Goal: Download file/media

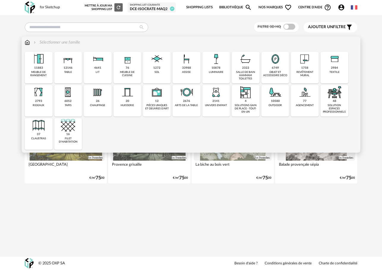
click at [308, 67] on div "1758" at bounding box center [304, 68] width 7 height 4
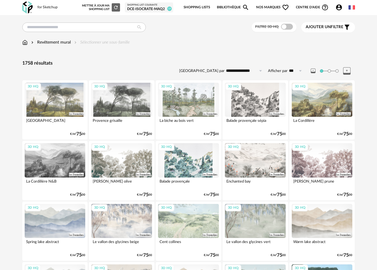
scroll to position [148, 0]
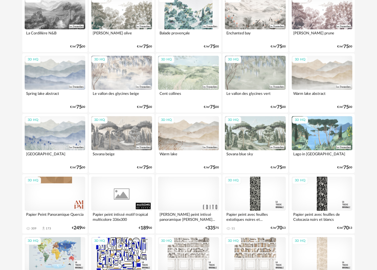
click at [318, 140] on div "3D HQ" at bounding box center [321, 133] width 61 height 34
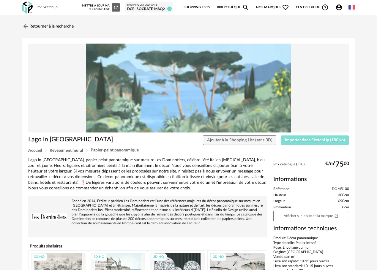
click at [328, 138] on button "Importer dans SketchUp (180 ko)" at bounding box center [315, 140] width 68 height 9
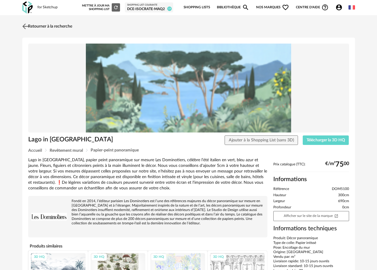
click at [37, 29] on link "Retourner à la recherche" at bounding box center [46, 26] width 51 height 13
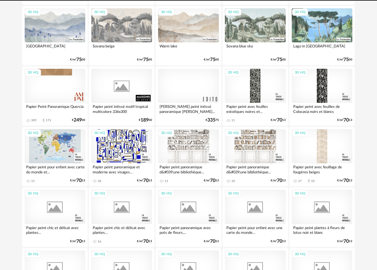
scroll to position [260, 0]
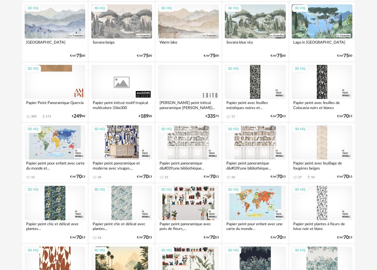
click at [132, 134] on div "3D HQ" at bounding box center [121, 143] width 61 height 34
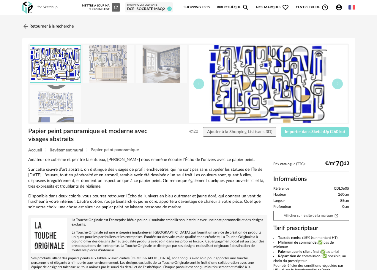
click at [300, 132] on span "Importer dans SketchUp (260 ko)" at bounding box center [315, 132] width 60 height 4
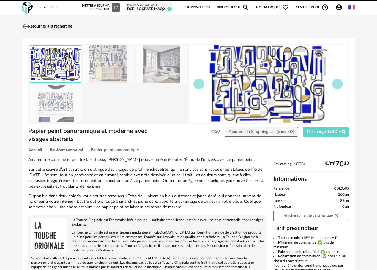
click at [26, 25] on img at bounding box center [25, 26] width 9 height 9
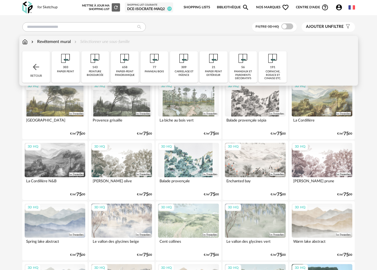
click at [123, 78] on div "658 papier-peint panoramique" at bounding box center [125, 66] width 28 height 31
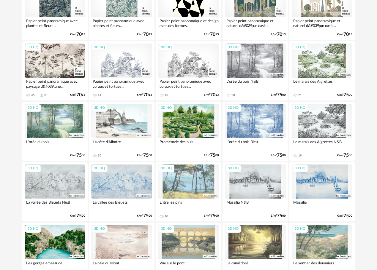
scroll to position [534, 0]
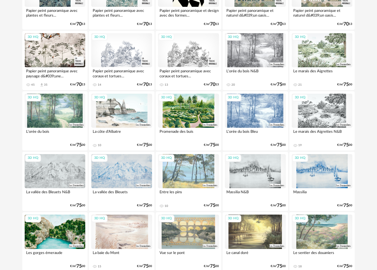
click at [119, 114] on div "3D HQ" at bounding box center [121, 111] width 61 height 34
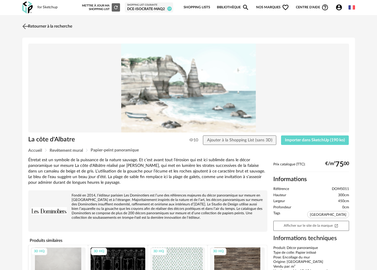
click at [26, 27] on img at bounding box center [25, 26] width 9 height 9
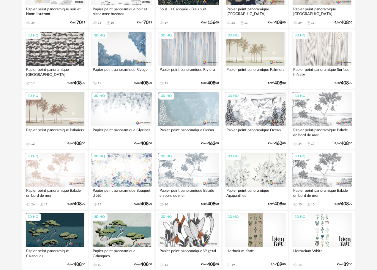
scroll to position [890, 0]
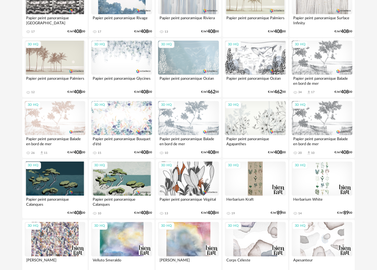
click at [129, 185] on div "3D HQ" at bounding box center [121, 179] width 61 height 34
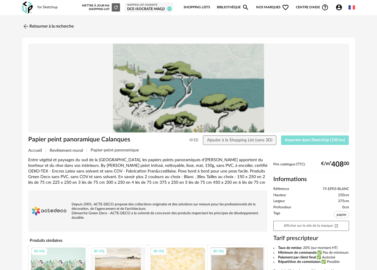
click at [304, 141] on span "Importer dans SketchUp (330 ko)" at bounding box center [315, 140] width 60 height 4
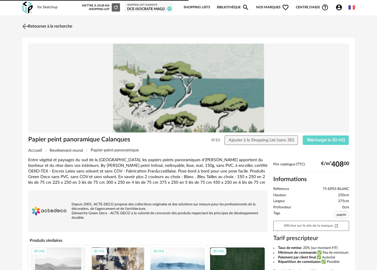
click at [27, 28] on img at bounding box center [25, 26] width 9 height 9
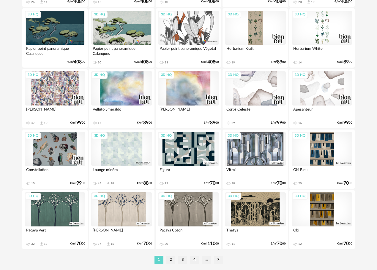
scroll to position [1043, 0]
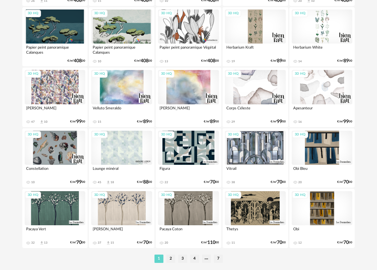
click at [322, 158] on div "3D HQ" at bounding box center [321, 148] width 61 height 34
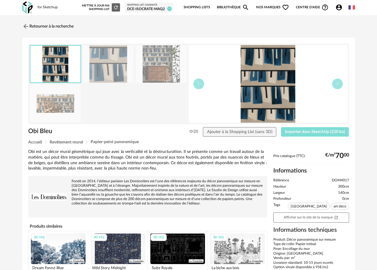
click at [307, 130] on span "Importer dans SketchUp (220 ko)" at bounding box center [315, 132] width 60 height 4
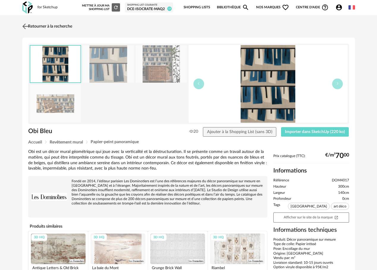
click at [28, 26] on img at bounding box center [25, 26] width 9 height 9
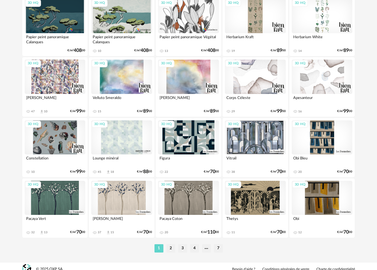
scroll to position [1059, 0]
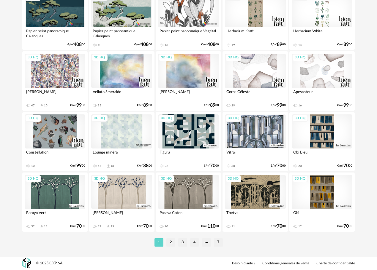
click at [168, 243] on li "2" at bounding box center [170, 243] width 9 height 8
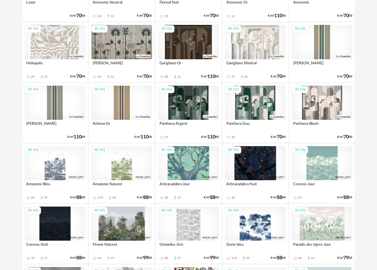
scroll to position [119, 0]
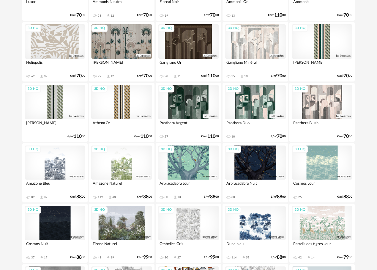
click at [249, 228] on div "3D HQ" at bounding box center [255, 223] width 61 height 34
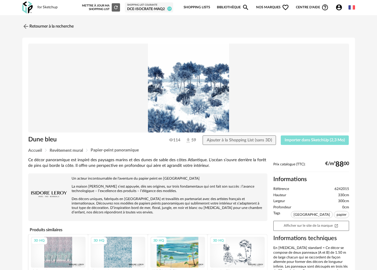
click at [323, 141] on span "Importer dans SketchUp (2,3 Mo)" at bounding box center [314, 140] width 60 height 4
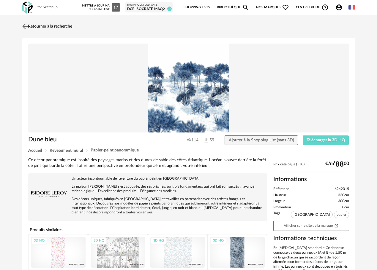
click at [31, 27] on link "Retourner à la recherche" at bounding box center [46, 26] width 51 height 13
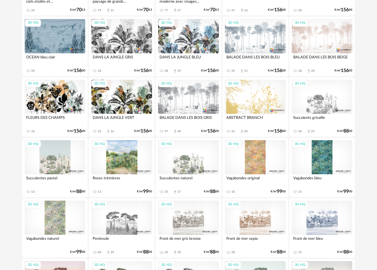
scroll to position [439, 0]
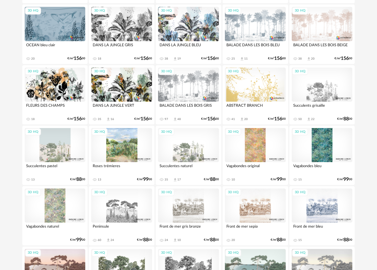
click at [67, 150] on div "3D HQ" at bounding box center [55, 145] width 61 height 34
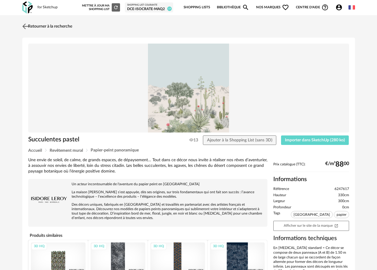
click at [25, 25] on img at bounding box center [25, 26] width 9 height 9
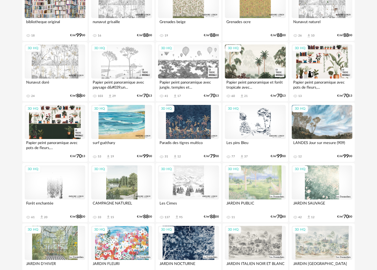
scroll to position [827, 0]
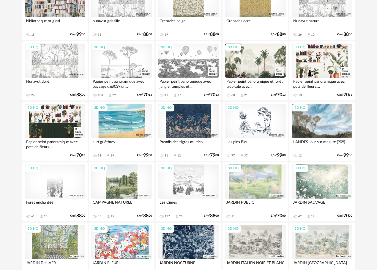
click at [319, 125] on div "3D HQ" at bounding box center [321, 121] width 61 height 34
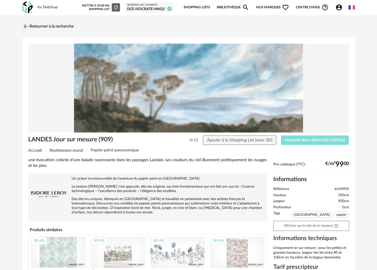
click at [301, 142] on span "Importer dans SketchUp (140 ko)" at bounding box center [315, 140] width 60 height 4
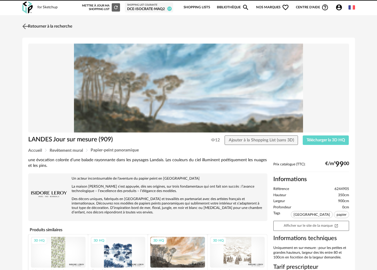
click at [59, 28] on link "Retourner à la recherche" at bounding box center [46, 26] width 51 height 13
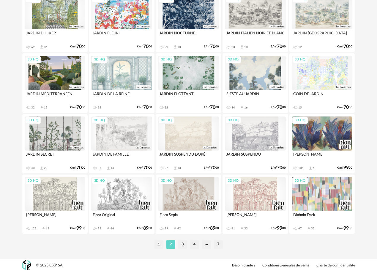
scroll to position [1059, 0]
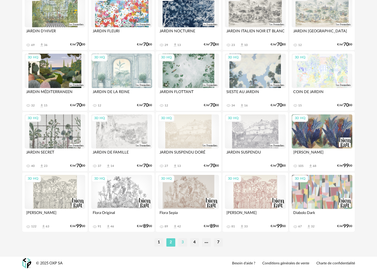
click at [185, 241] on li "3" at bounding box center [182, 243] width 9 height 8
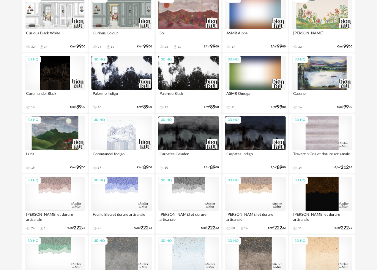
scroll to position [148, 0]
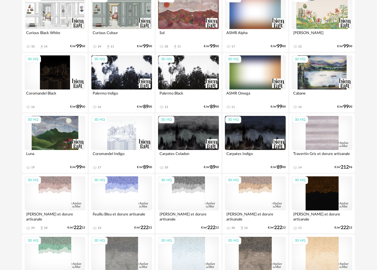
click at [129, 193] on div "3D HQ" at bounding box center [121, 194] width 61 height 34
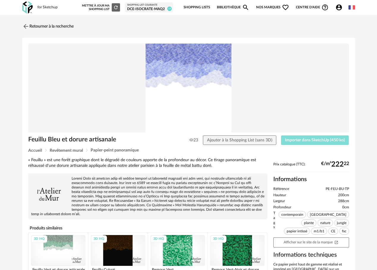
click at [304, 137] on button "Importer dans SketchUp (450 ko)" at bounding box center [315, 140] width 68 height 9
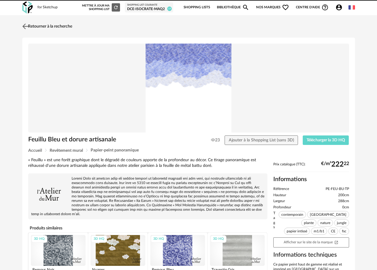
click at [23, 24] on img at bounding box center [25, 26] width 9 height 9
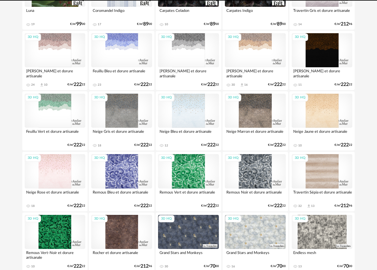
scroll to position [321, 0]
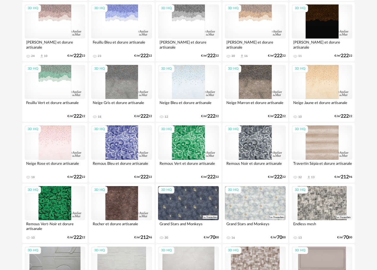
click at [125, 151] on div "3D HQ" at bounding box center [121, 143] width 61 height 34
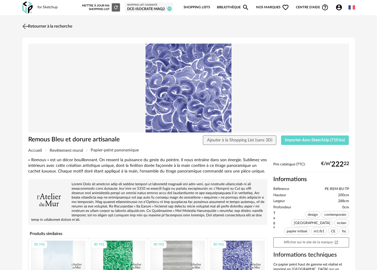
click at [23, 26] on img at bounding box center [25, 26] width 9 height 9
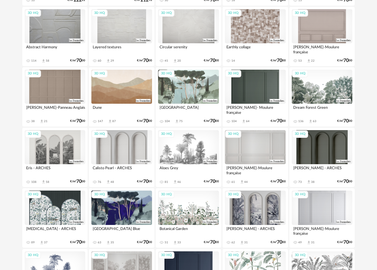
scroll to position [649, 0]
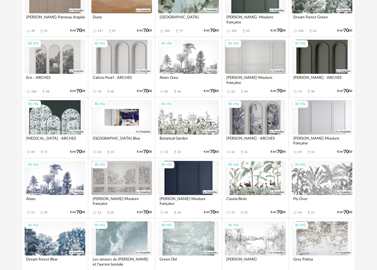
click at [129, 117] on div "3D HQ" at bounding box center [121, 117] width 61 height 34
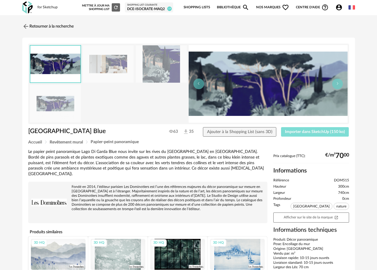
drag, startPoint x: 309, startPoint y: 134, endPoint x: 307, endPoint y: 119, distance: 15.0
click at [309, 133] on span "Importer dans SketchUp (150 ko)" at bounding box center [315, 132] width 60 height 4
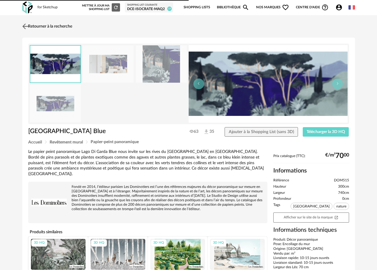
click at [56, 27] on link "Retourner à la recherche" at bounding box center [46, 26] width 51 height 13
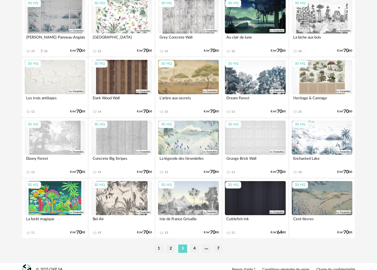
scroll to position [1059, 0]
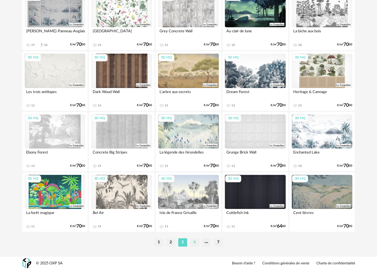
click at [193, 241] on li "4" at bounding box center [194, 243] width 9 height 8
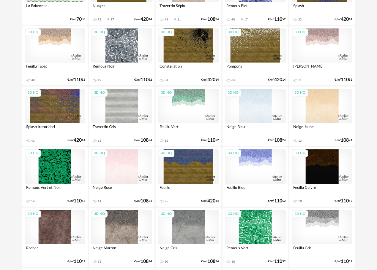
scroll to position [297, 0]
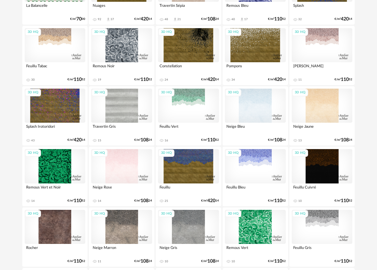
click at [187, 154] on div "3D HQ" at bounding box center [188, 166] width 61 height 34
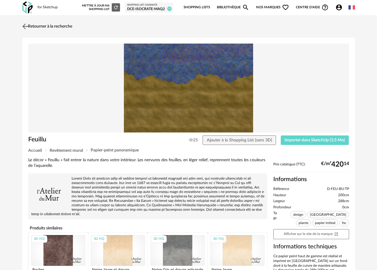
click at [26, 25] on img at bounding box center [25, 26] width 9 height 9
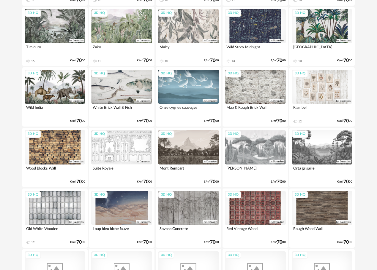
scroll to position [1039, 0]
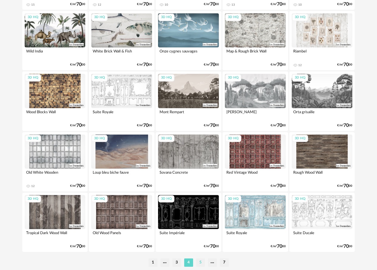
click at [200, 263] on li "5" at bounding box center [200, 263] width 9 height 8
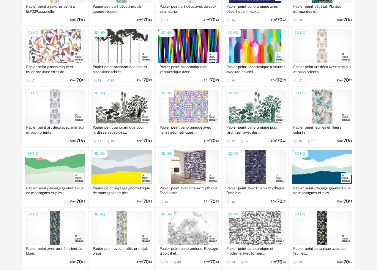
scroll to position [623, 0]
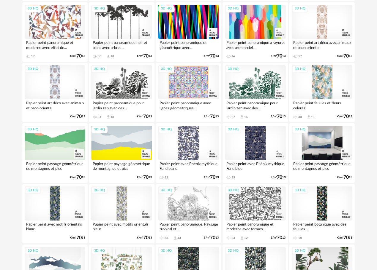
click at [305, 151] on div "3D HQ" at bounding box center [321, 143] width 61 height 34
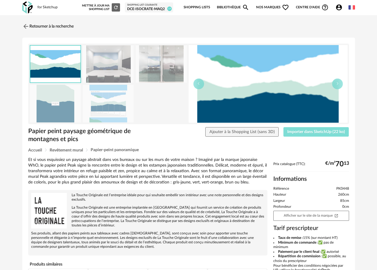
click at [325, 130] on span "Importer dans SketchUp (22 ko)" at bounding box center [316, 132] width 58 height 4
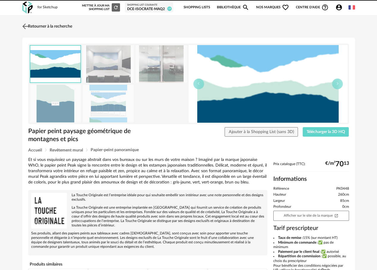
click at [27, 27] on img at bounding box center [25, 26] width 9 height 9
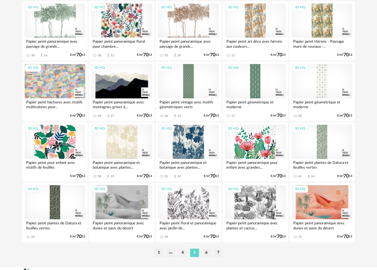
scroll to position [1059, 0]
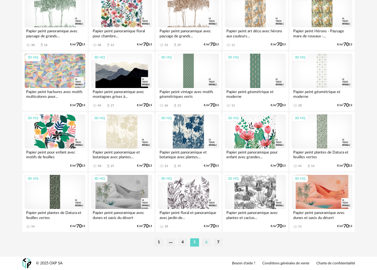
click at [204, 243] on li "6" at bounding box center [206, 243] width 9 height 8
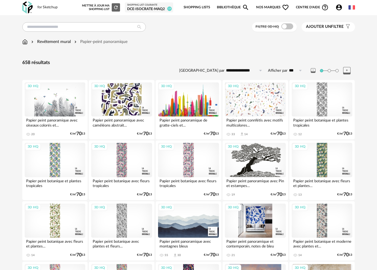
click at [260, 231] on div "3D HQ" at bounding box center [255, 221] width 61 height 34
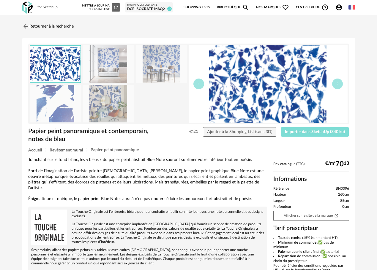
click at [319, 130] on span "Importer dans SketchUp (340 ko)" at bounding box center [315, 132] width 60 height 4
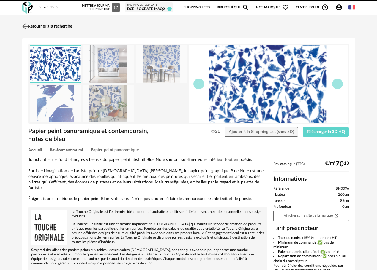
click at [28, 28] on img at bounding box center [25, 26] width 9 height 9
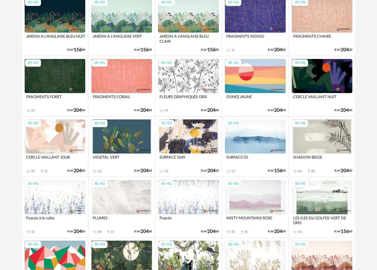
scroll to position [585, 0]
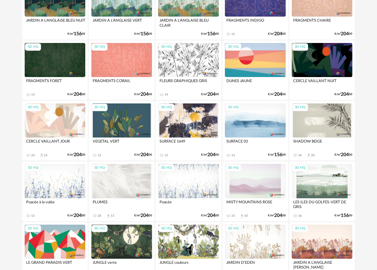
click at [253, 115] on div "3D HQ" at bounding box center [255, 121] width 61 height 34
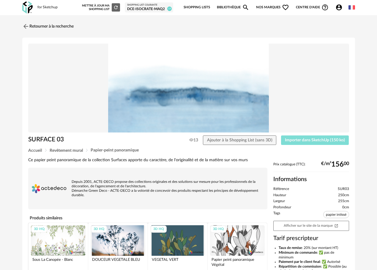
click at [307, 143] on button "Importer dans SketchUp (150 ko)" at bounding box center [315, 140] width 68 height 9
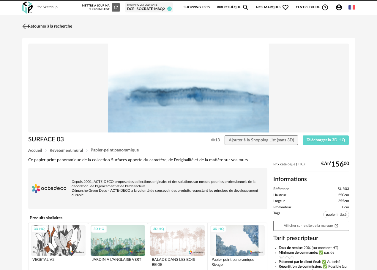
click at [24, 28] on img at bounding box center [25, 26] width 9 height 9
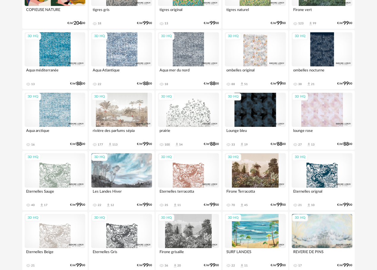
scroll to position [981, 0]
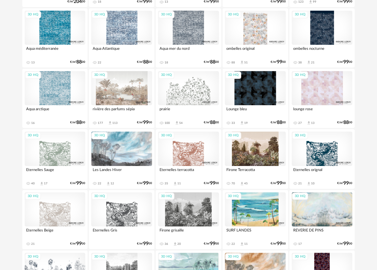
click at [128, 153] on div "3D HQ" at bounding box center [121, 149] width 61 height 34
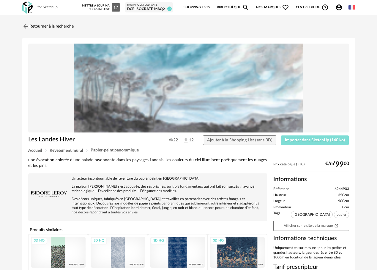
click at [296, 142] on span "Importer dans SketchUp (140 ko)" at bounding box center [315, 140] width 60 height 4
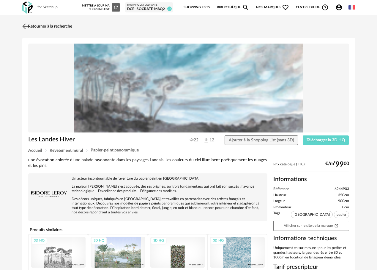
click at [22, 27] on img at bounding box center [25, 26] width 9 height 9
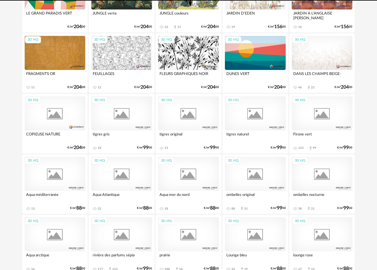
scroll to position [1043, 0]
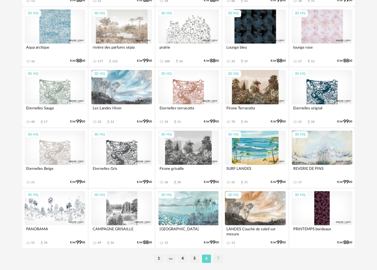
click at [216, 258] on li "7" at bounding box center [218, 259] width 9 height 8
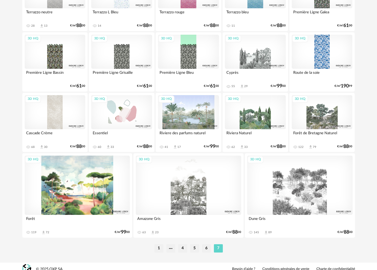
scroll to position [594, 0]
click at [160, 249] on li "1" at bounding box center [158, 248] width 9 height 8
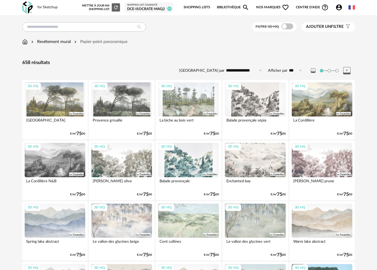
scroll to position [119, 0]
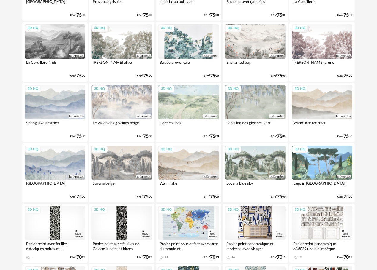
click at [264, 225] on div "3D HQ" at bounding box center [255, 223] width 61 height 34
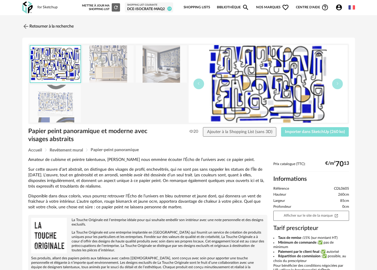
click at [295, 131] on span "Importer dans SketchUp (260 ko)" at bounding box center [315, 132] width 60 height 4
click at [43, 26] on link "Retourner à la recherche" at bounding box center [46, 26] width 51 height 13
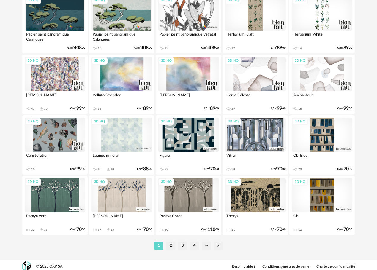
scroll to position [1059, 0]
